Goal: Transaction & Acquisition: Purchase product/service

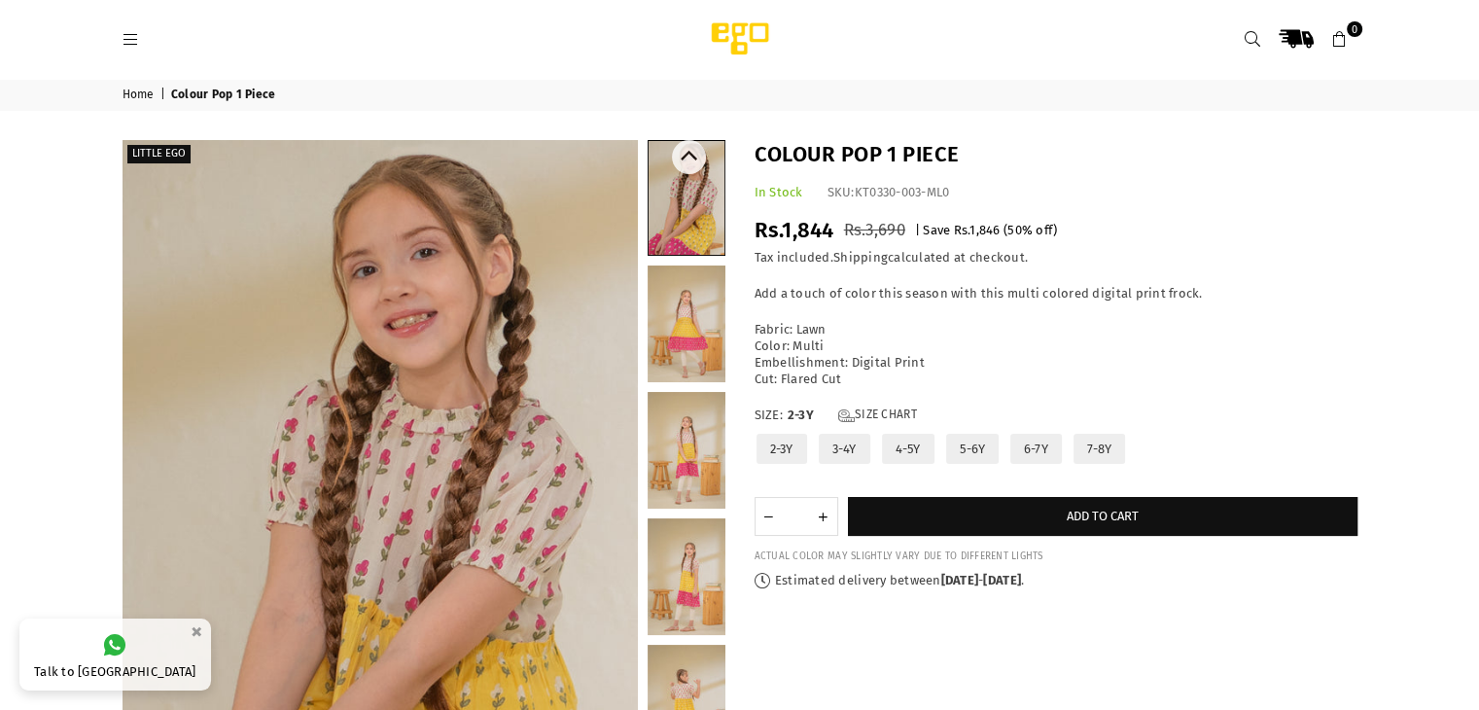
click at [649, 192] on link at bounding box center [687, 198] width 76 height 114
click at [691, 215] on link at bounding box center [687, 198] width 76 height 114
click at [703, 299] on link at bounding box center [687, 323] width 78 height 117
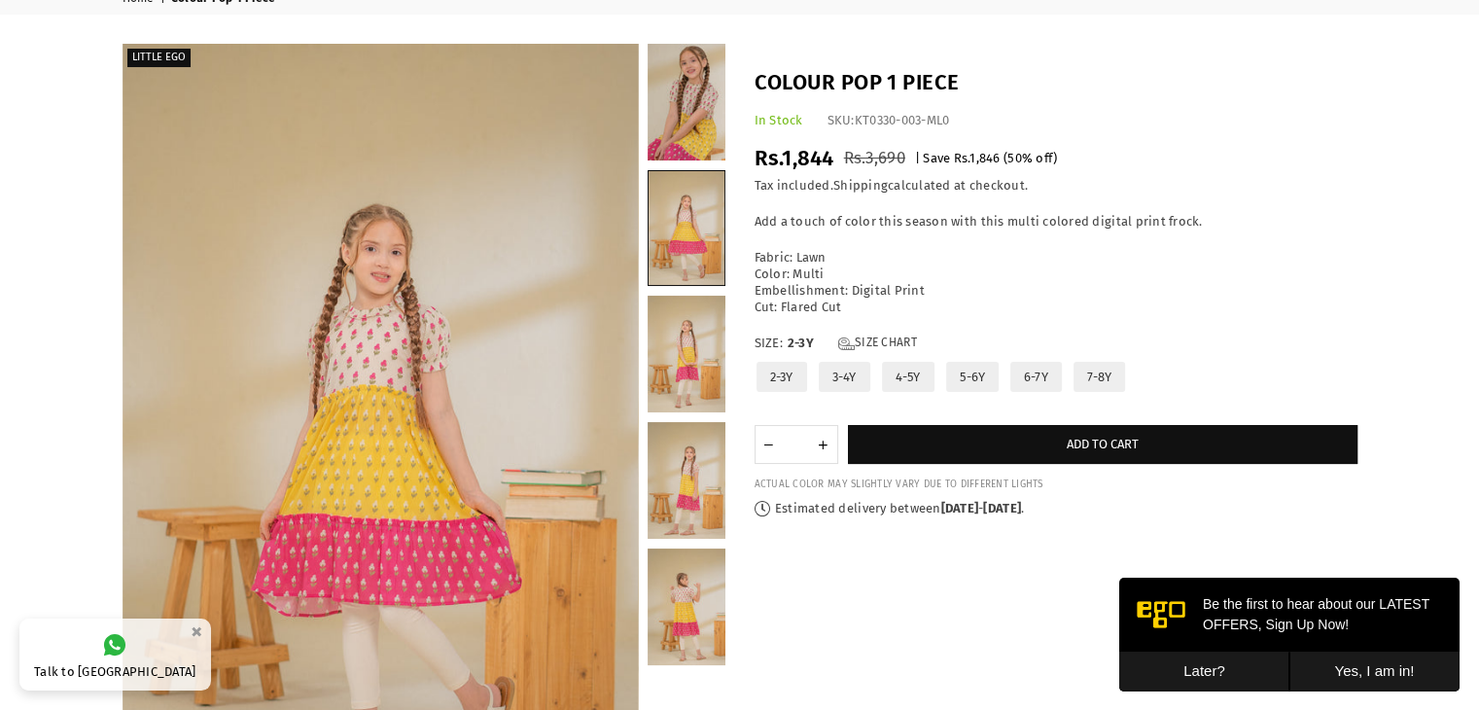
scroll to position [111, 0]
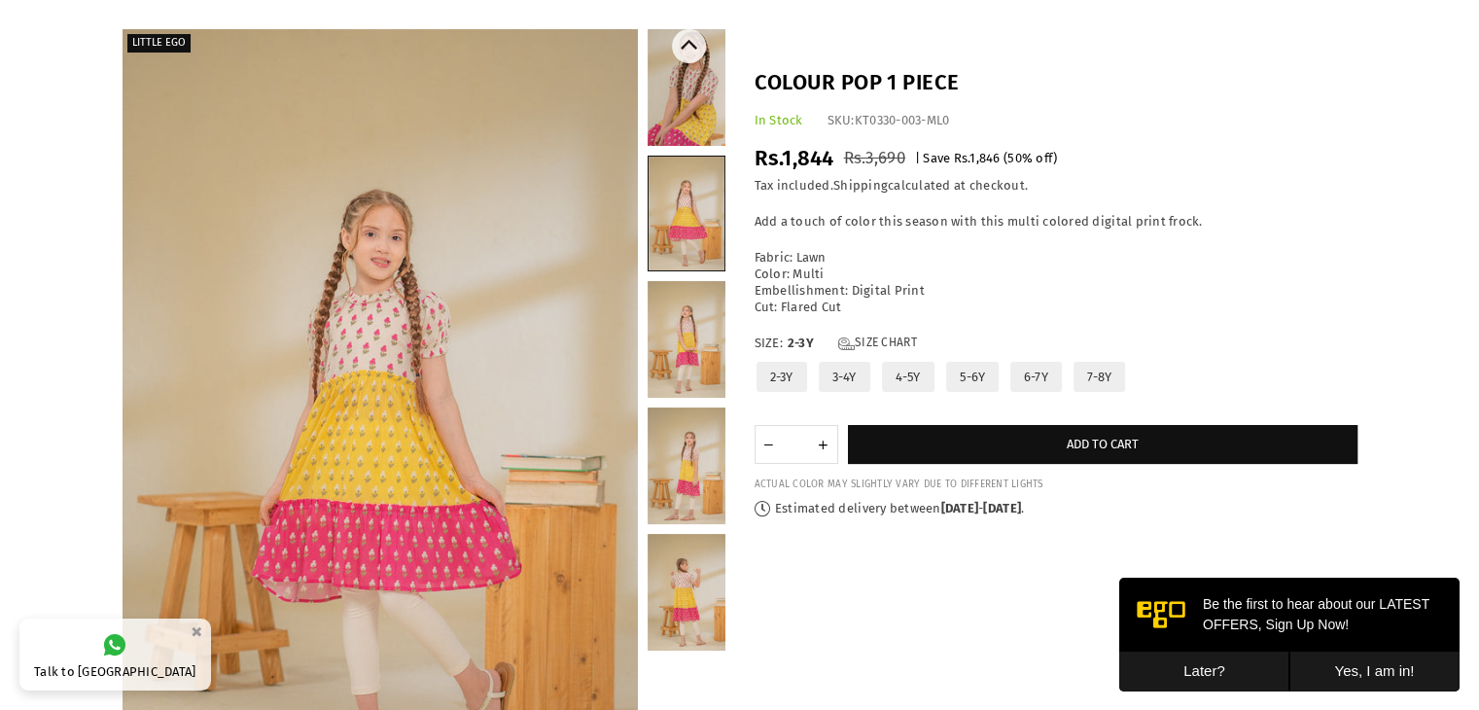
click at [694, 315] on link at bounding box center [687, 339] width 78 height 117
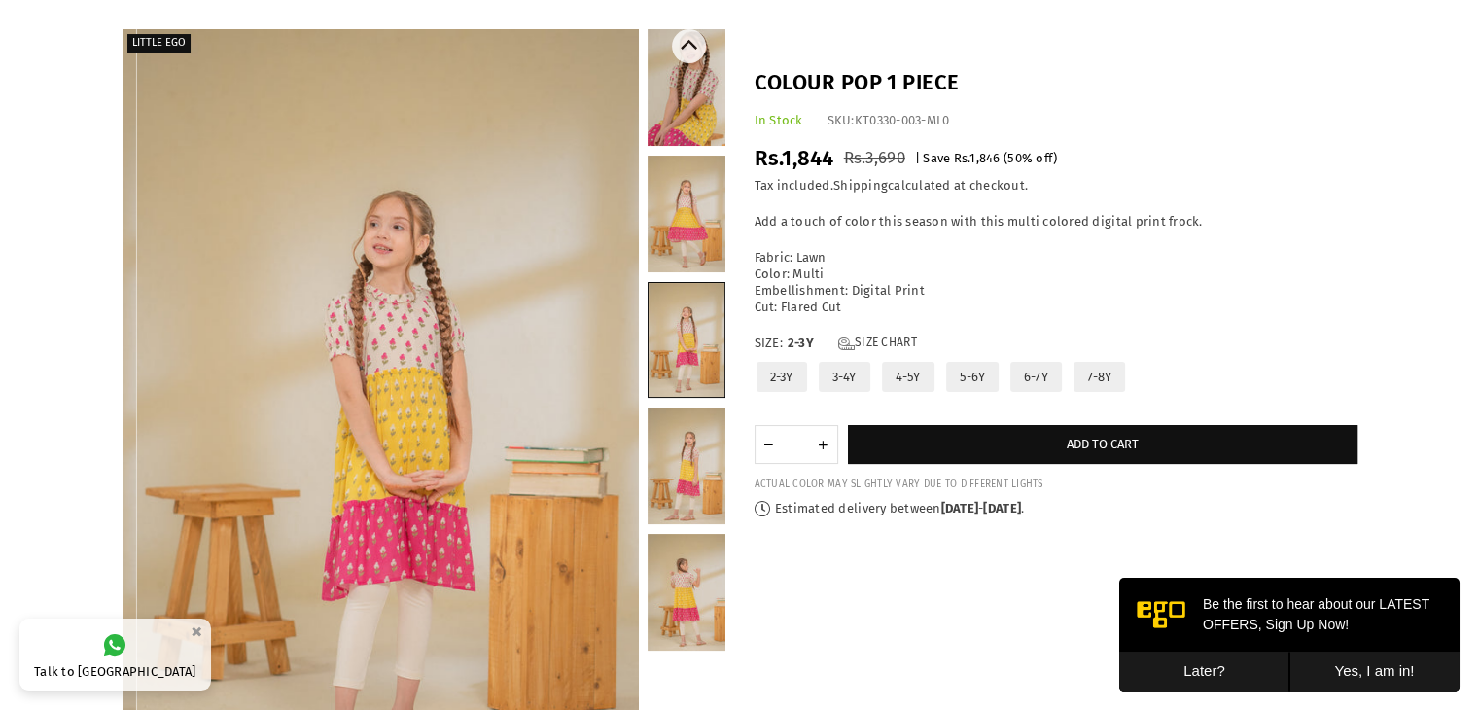
click at [693, 437] on link at bounding box center [687, 465] width 78 height 117
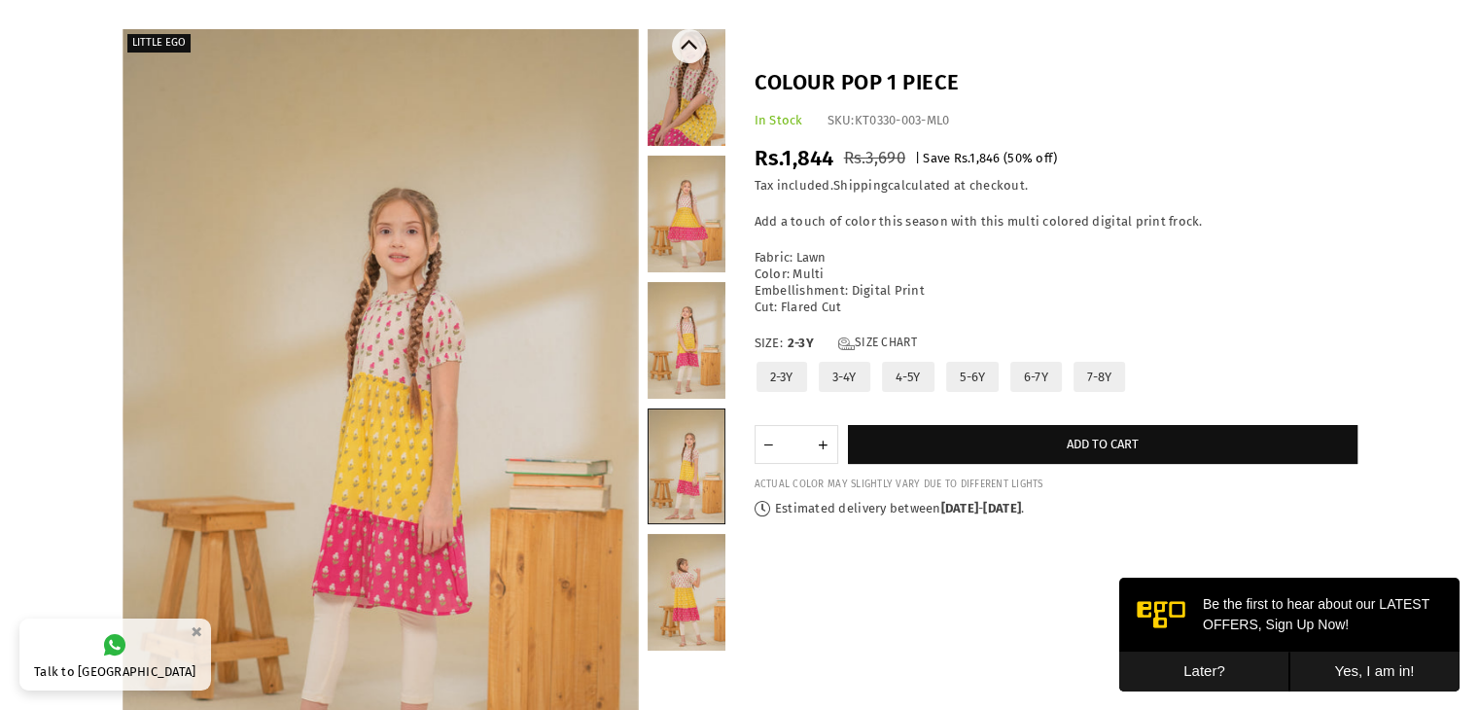
click at [702, 549] on link at bounding box center [687, 592] width 78 height 117
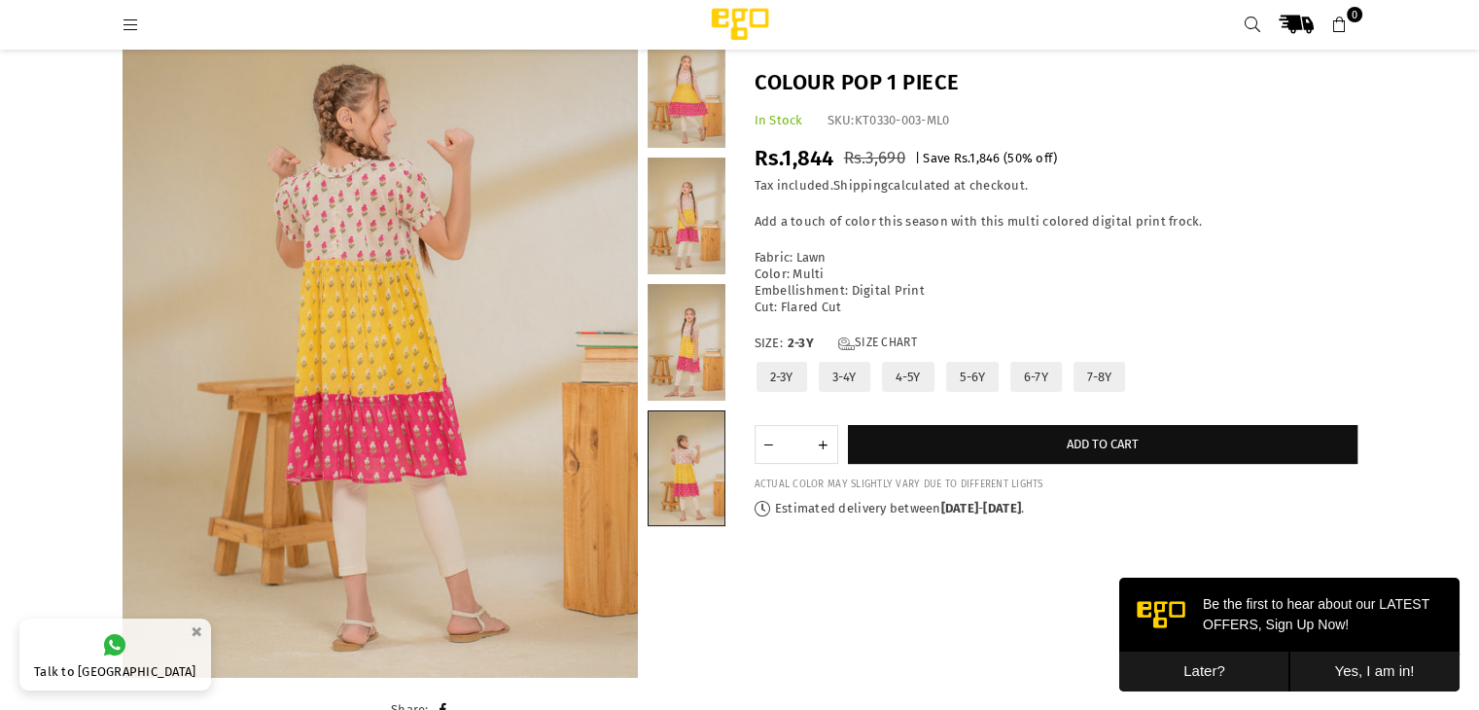
scroll to position [197, 0]
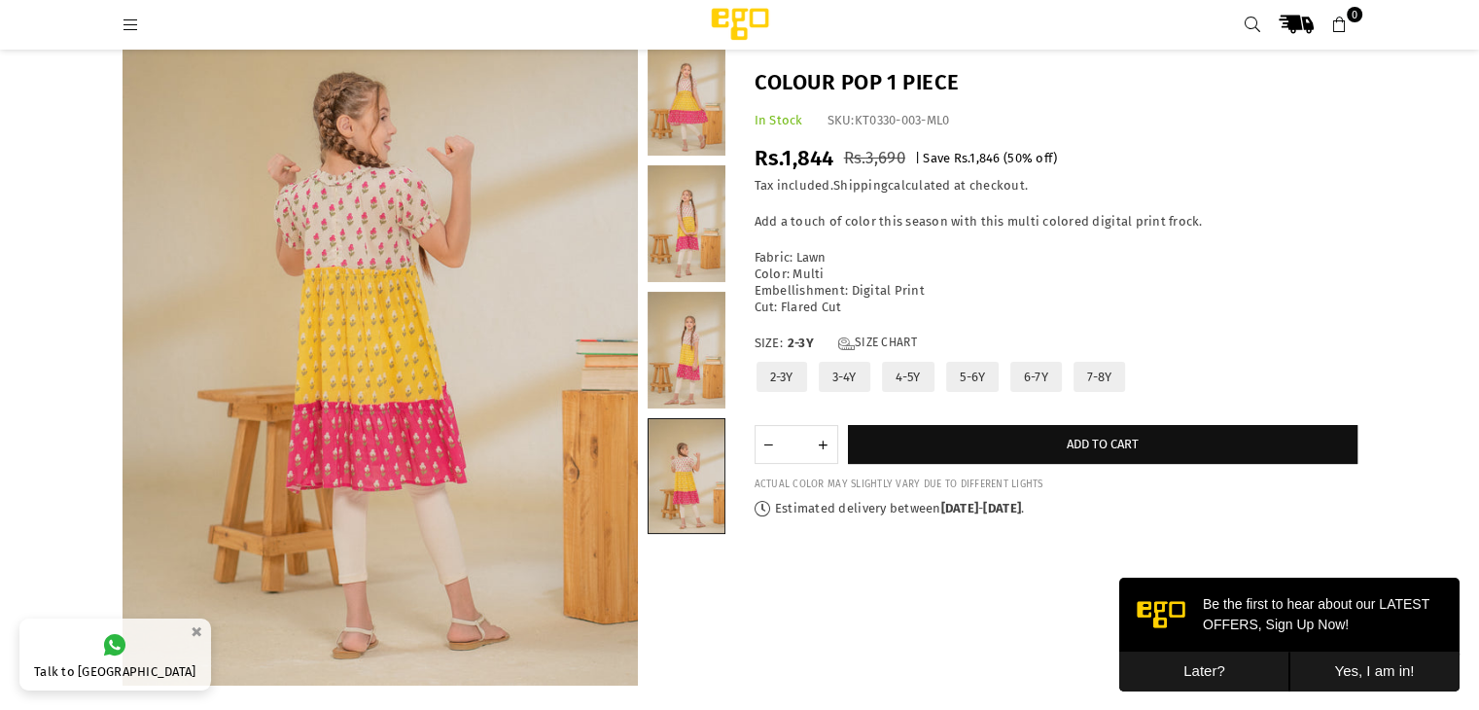
click at [976, 374] on label "5-6Y" at bounding box center [972, 377] width 56 height 34
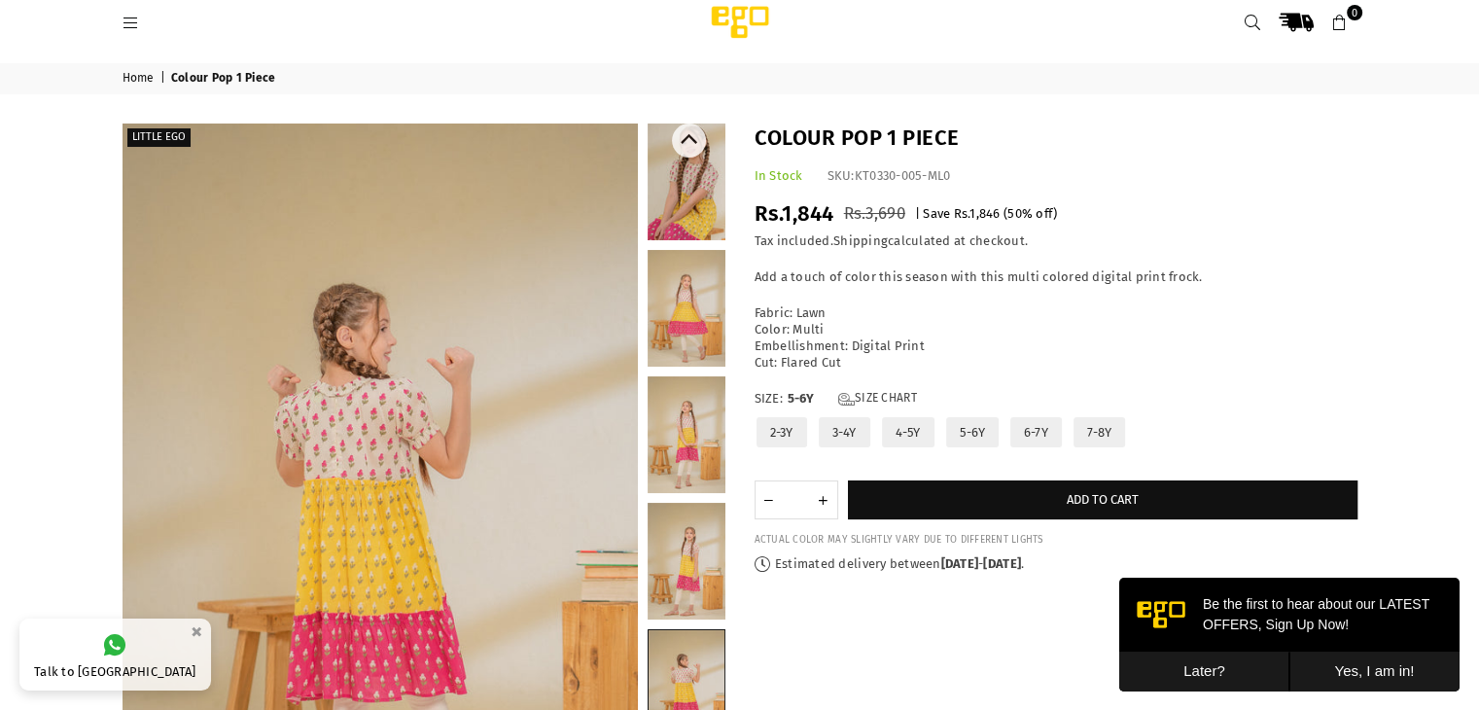
scroll to position [16, 0]
click at [679, 199] on link at bounding box center [687, 182] width 78 height 117
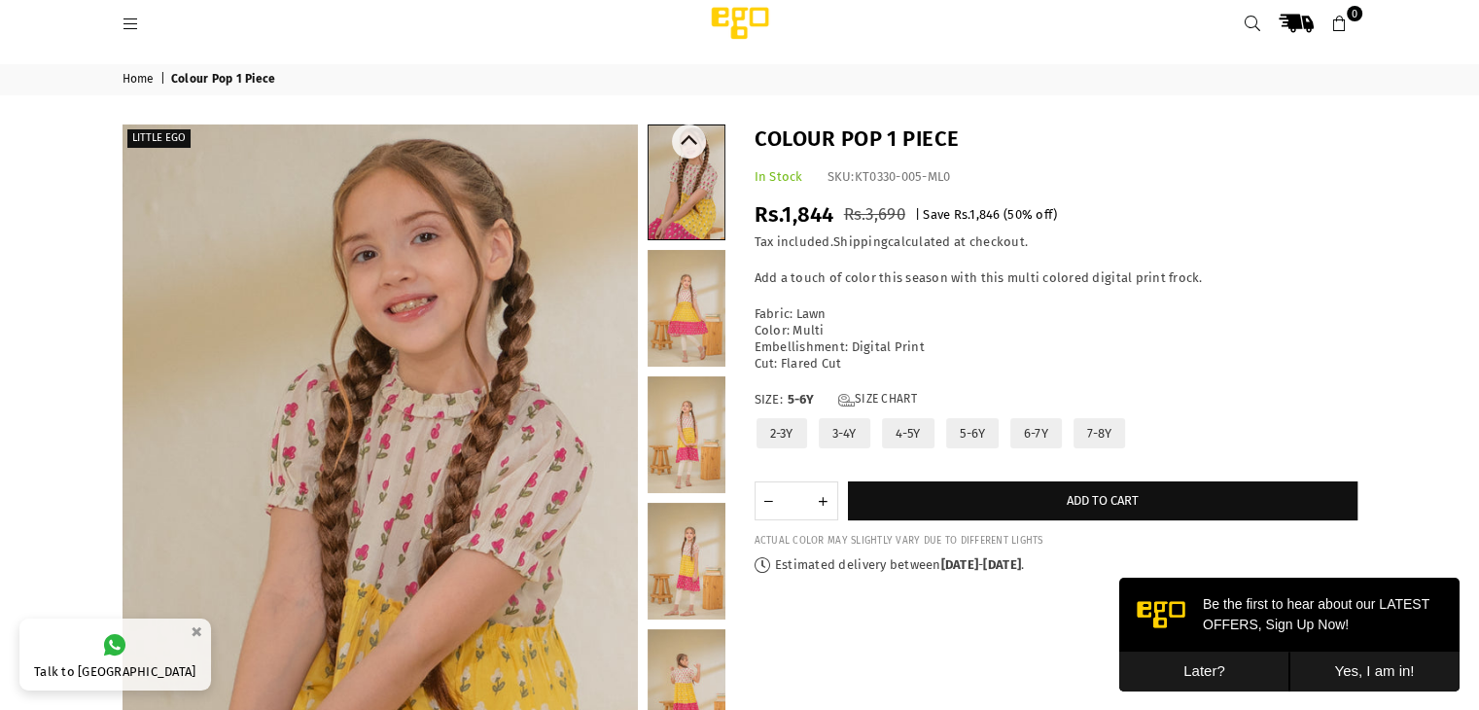
click at [681, 279] on link at bounding box center [687, 308] width 78 height 117
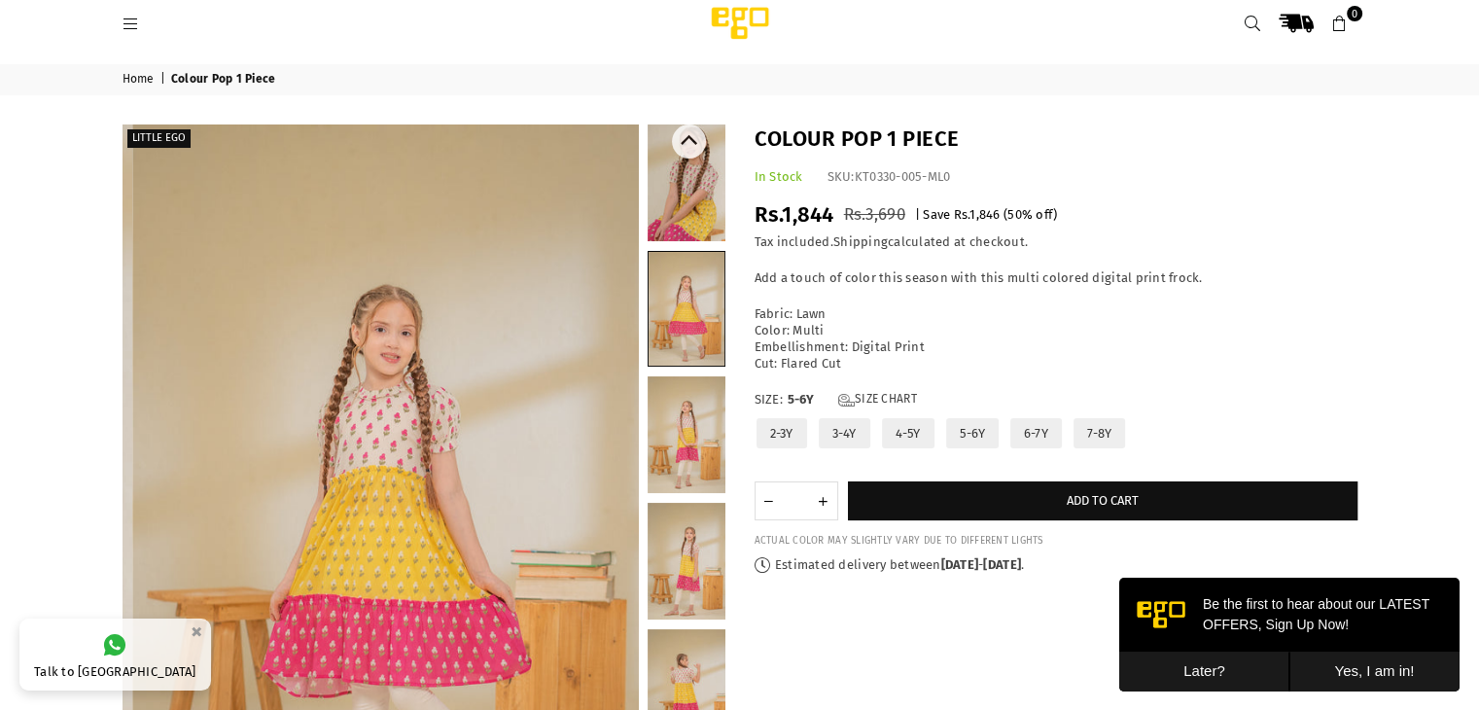
click at [689, 394] on link at bounding box center [687, 434] width 78 height 117
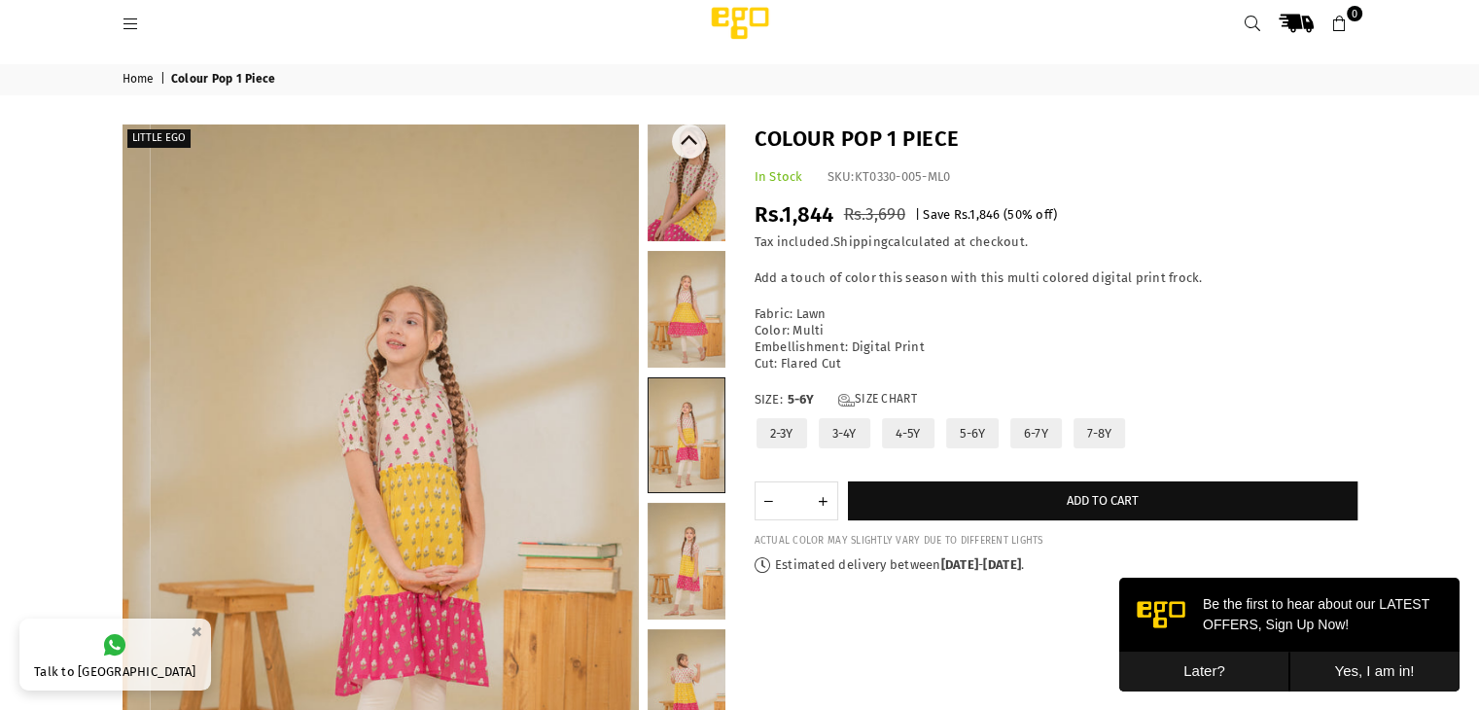
click at [690, 529] on link at bounding box center [687, 561] width 78 height 117
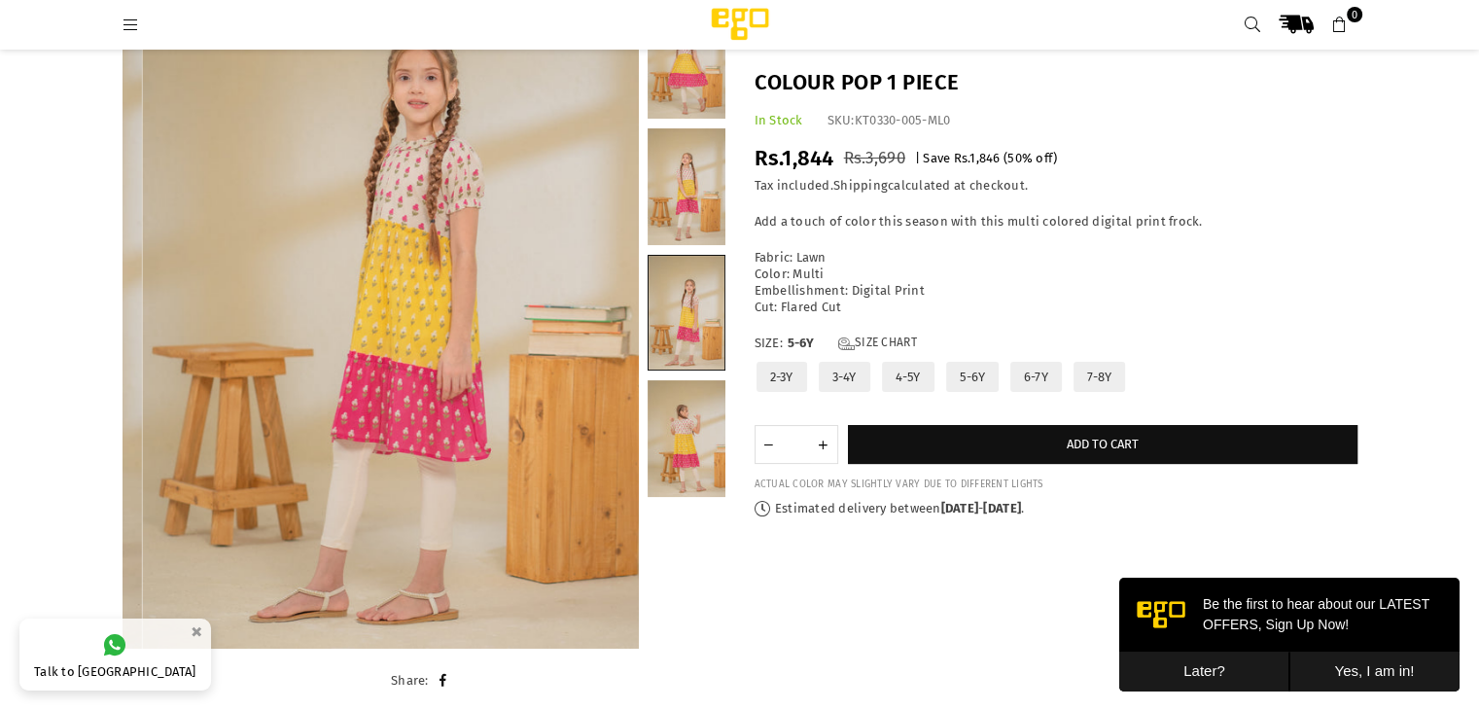
scroll to position [249, 0]
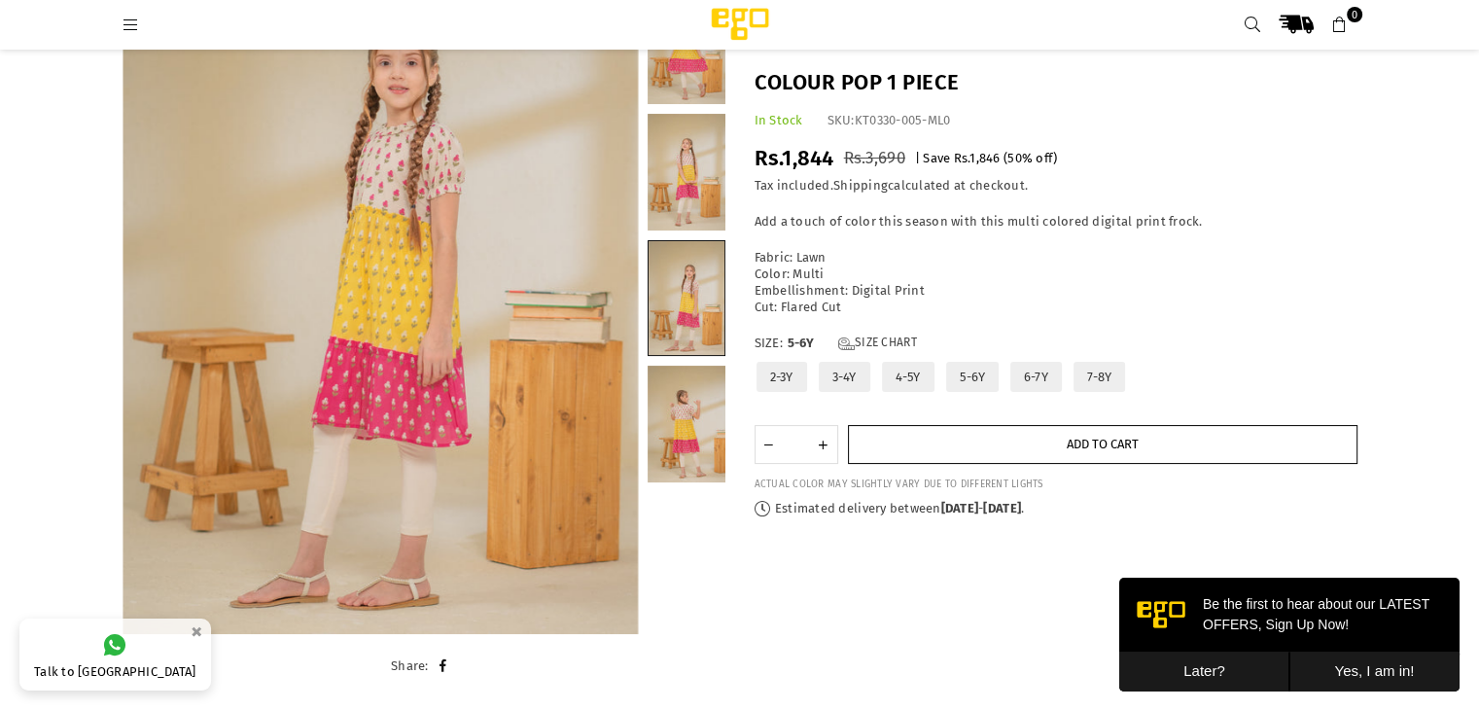
click at [965, 438] on button "Add to cart" at bounding box center [1103, 444] width 510 height 39
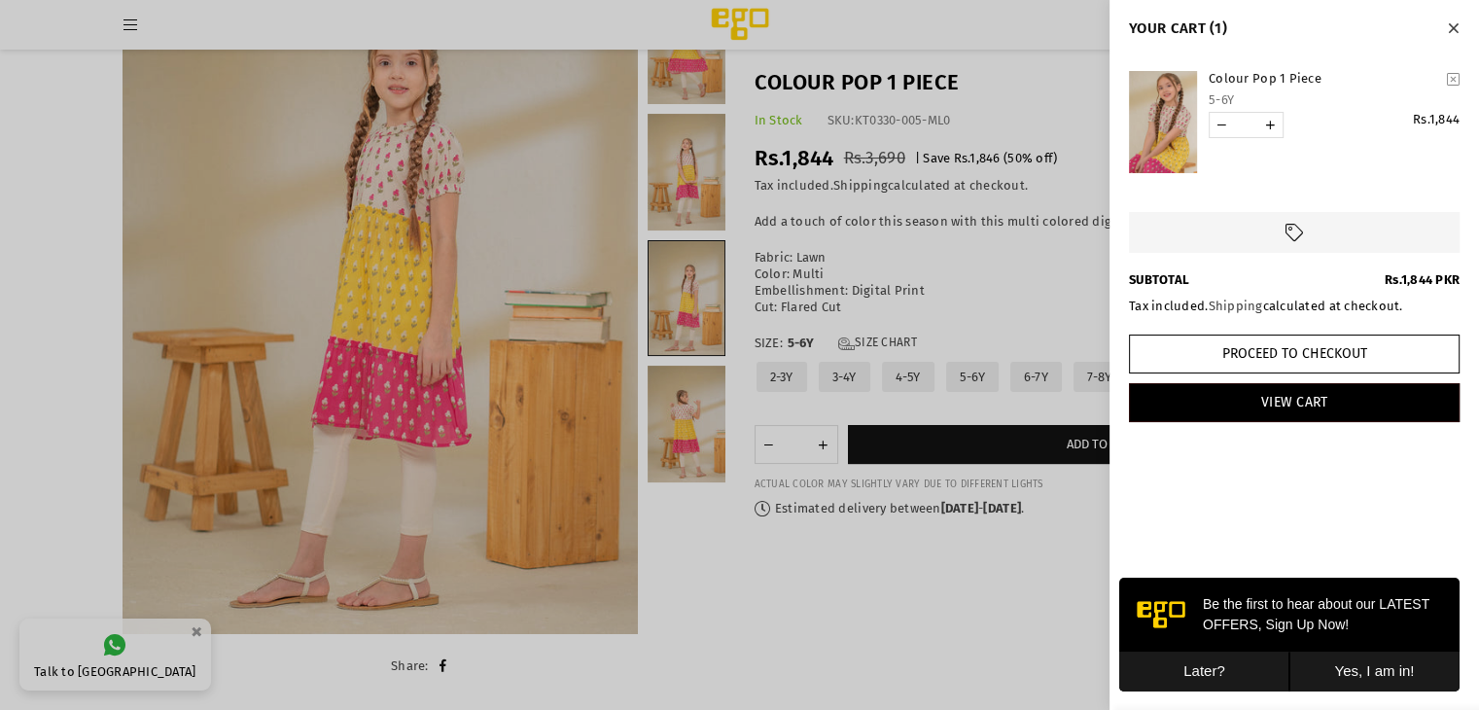
click at [676, 427] on div at bounding box center [739, 355] width 1479 height 710
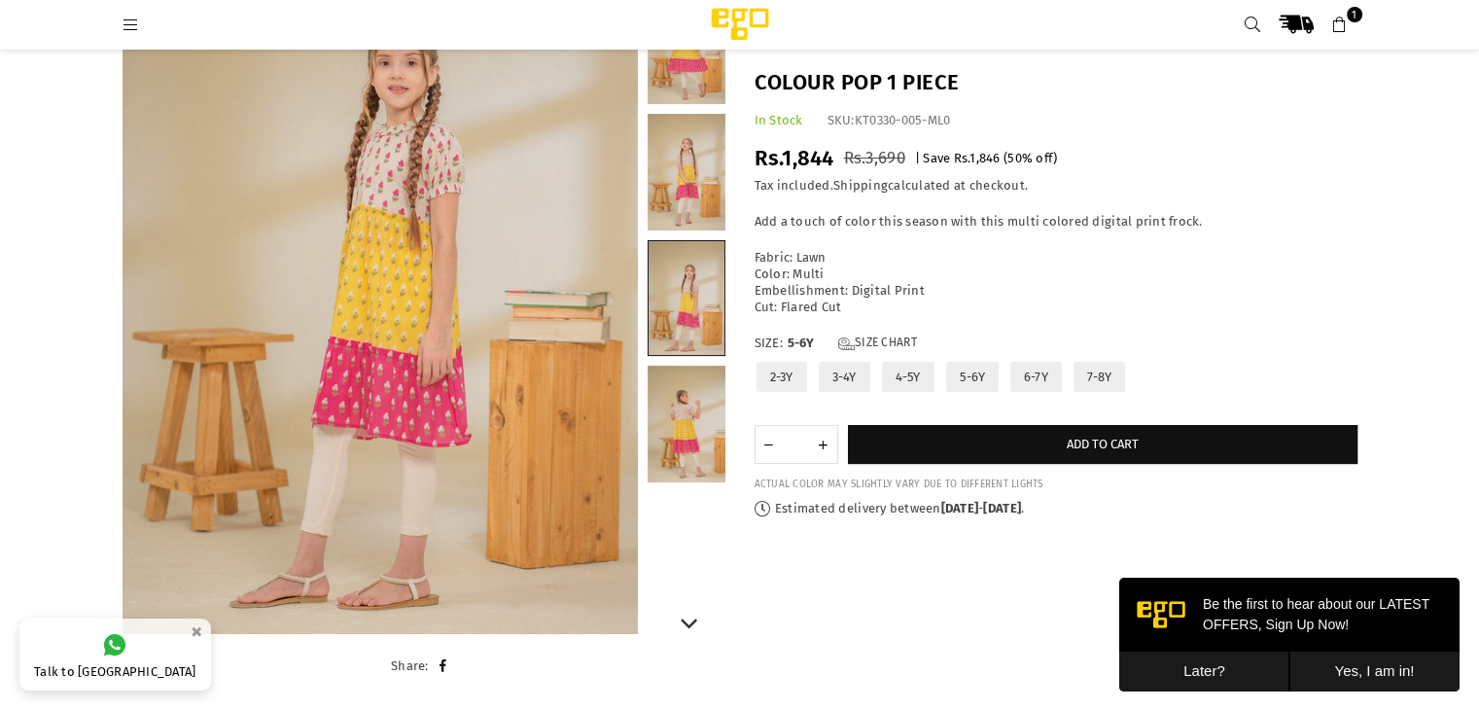
click at [685, 212] on link at bounding box center [687, 172] width 78 height 117
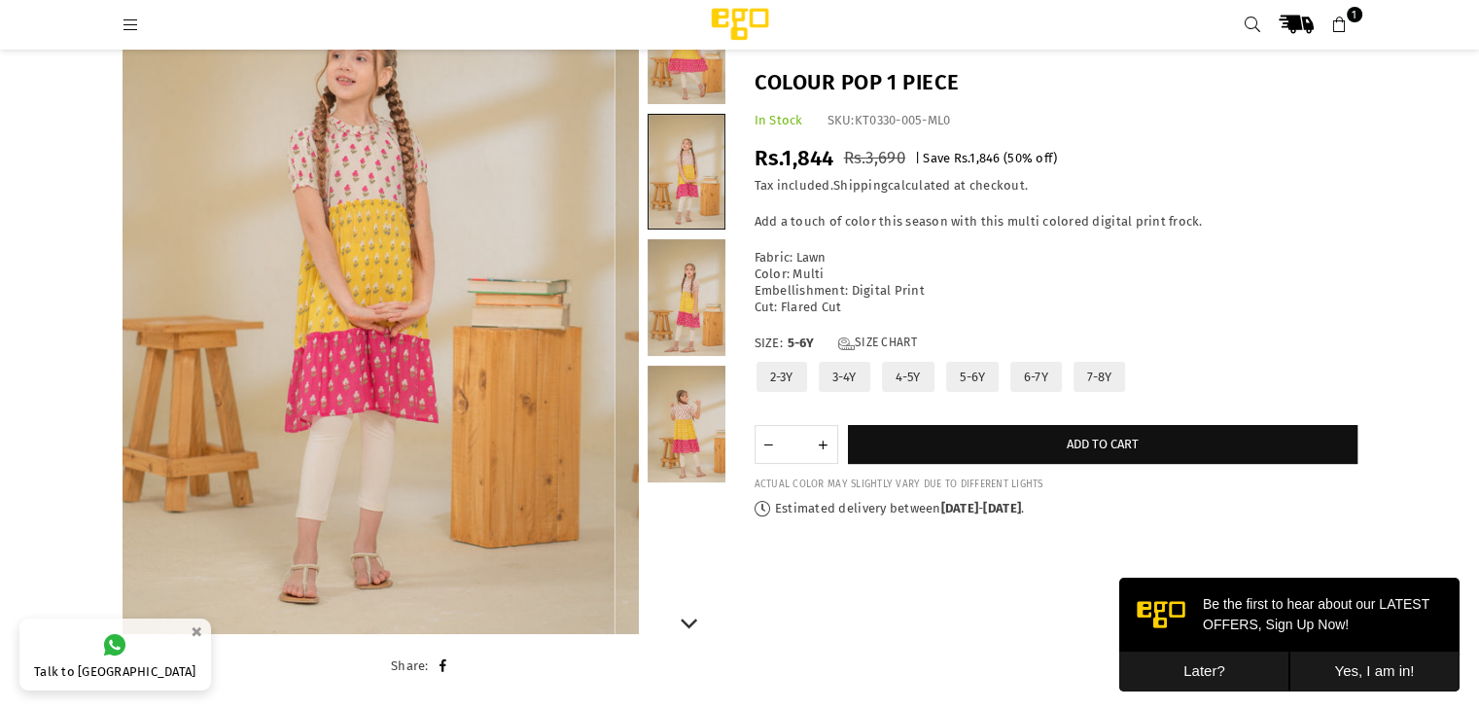
click at [689, 305] on link at bounding box center [687, 297] width 78 height 117
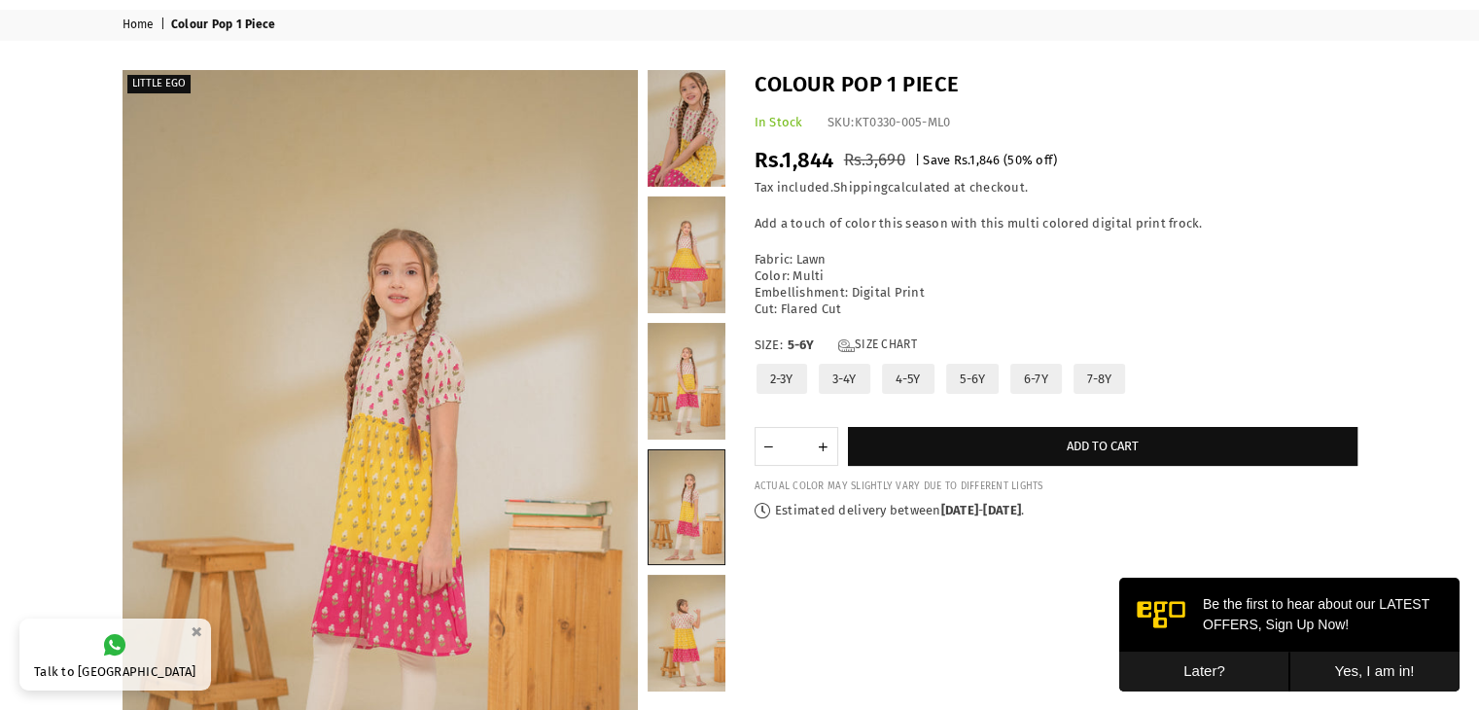
scroll to position [0, 0]
